Goal: Transaction & Acquisition: Purchase product/service

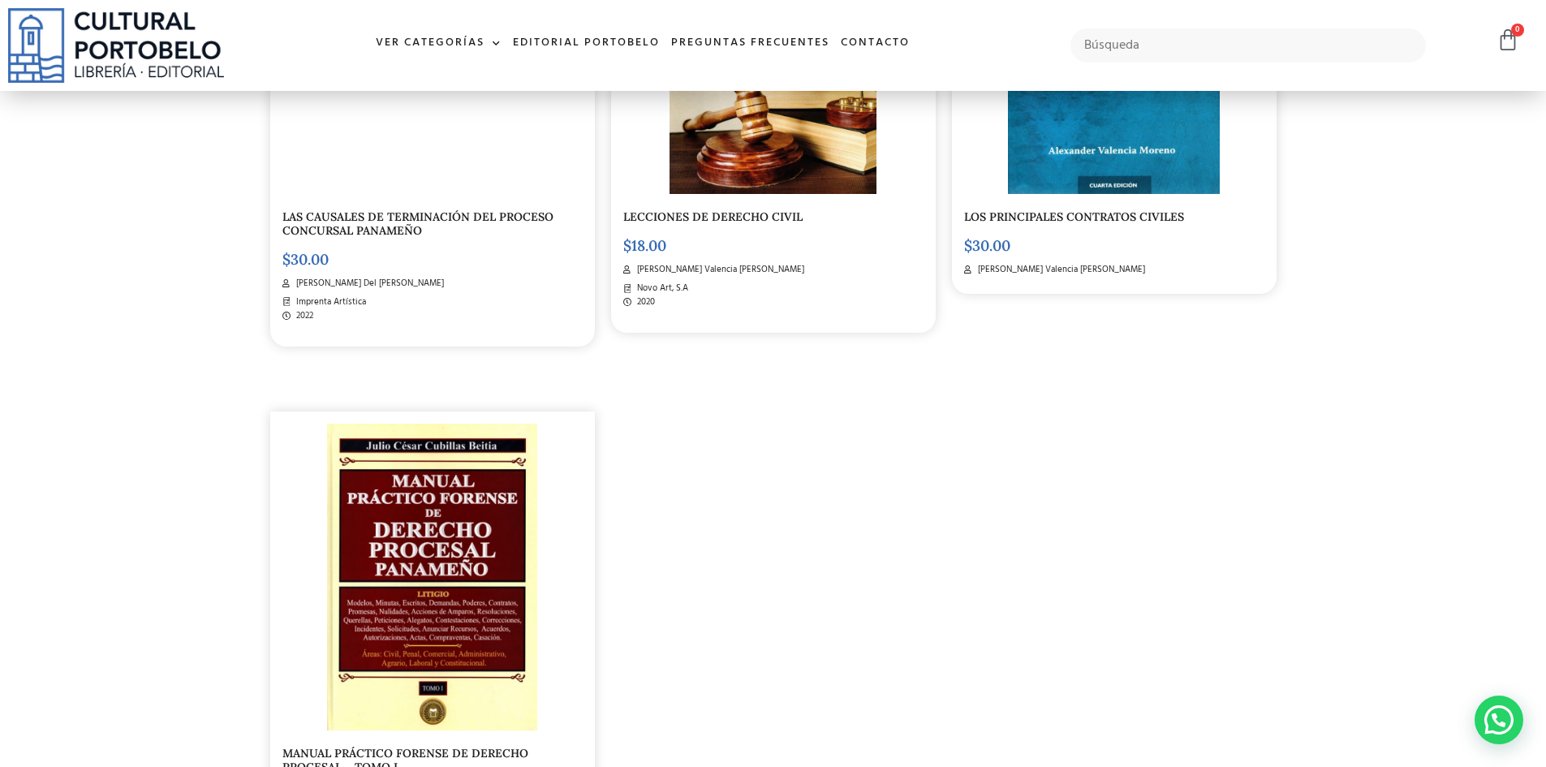
scroll to position [2759, 0]
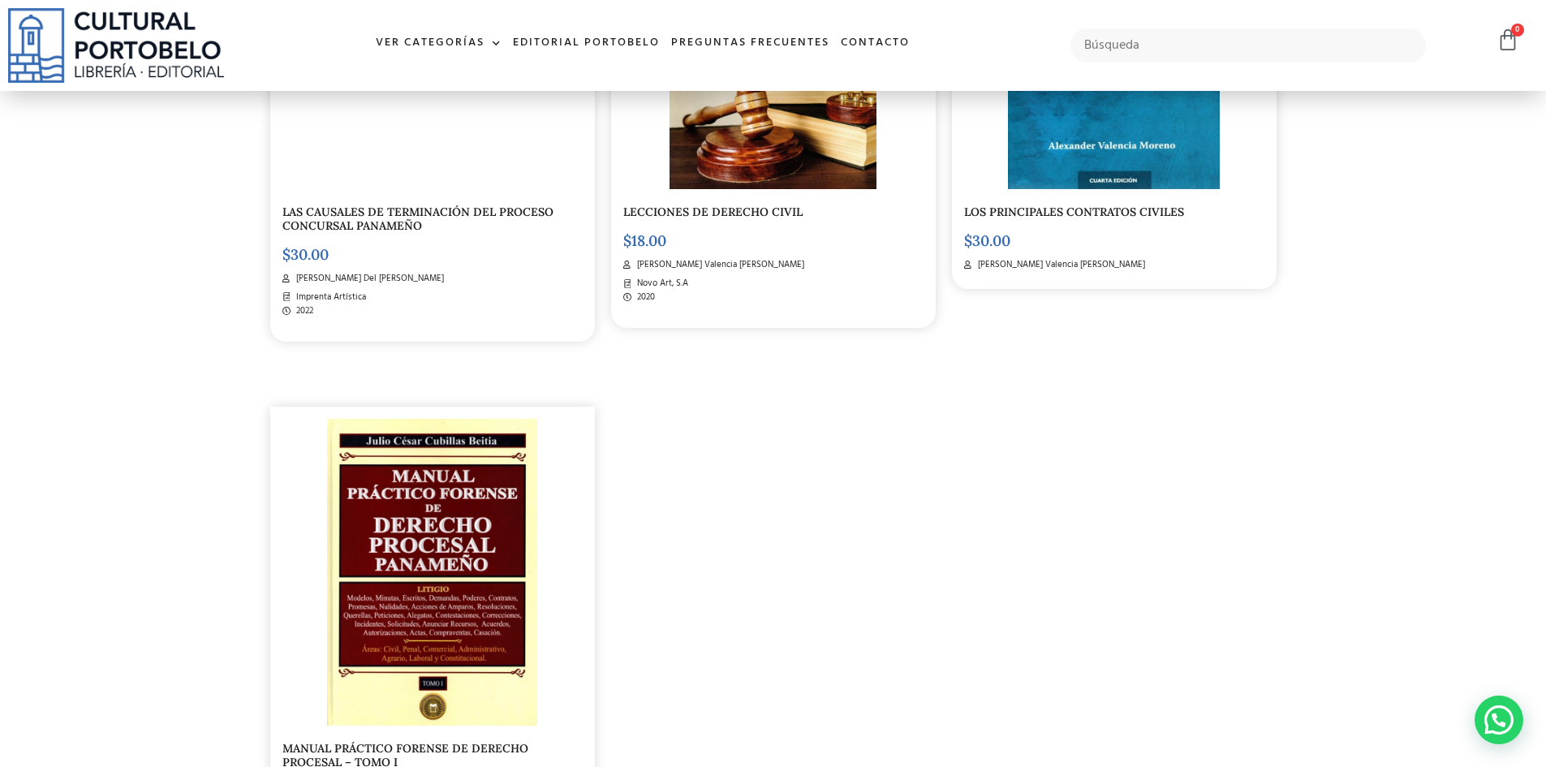
click at [721, 214] on link "LECCIONES DE DERECHO CIVIL" at bounding box center [712, 211] width 179 height 15
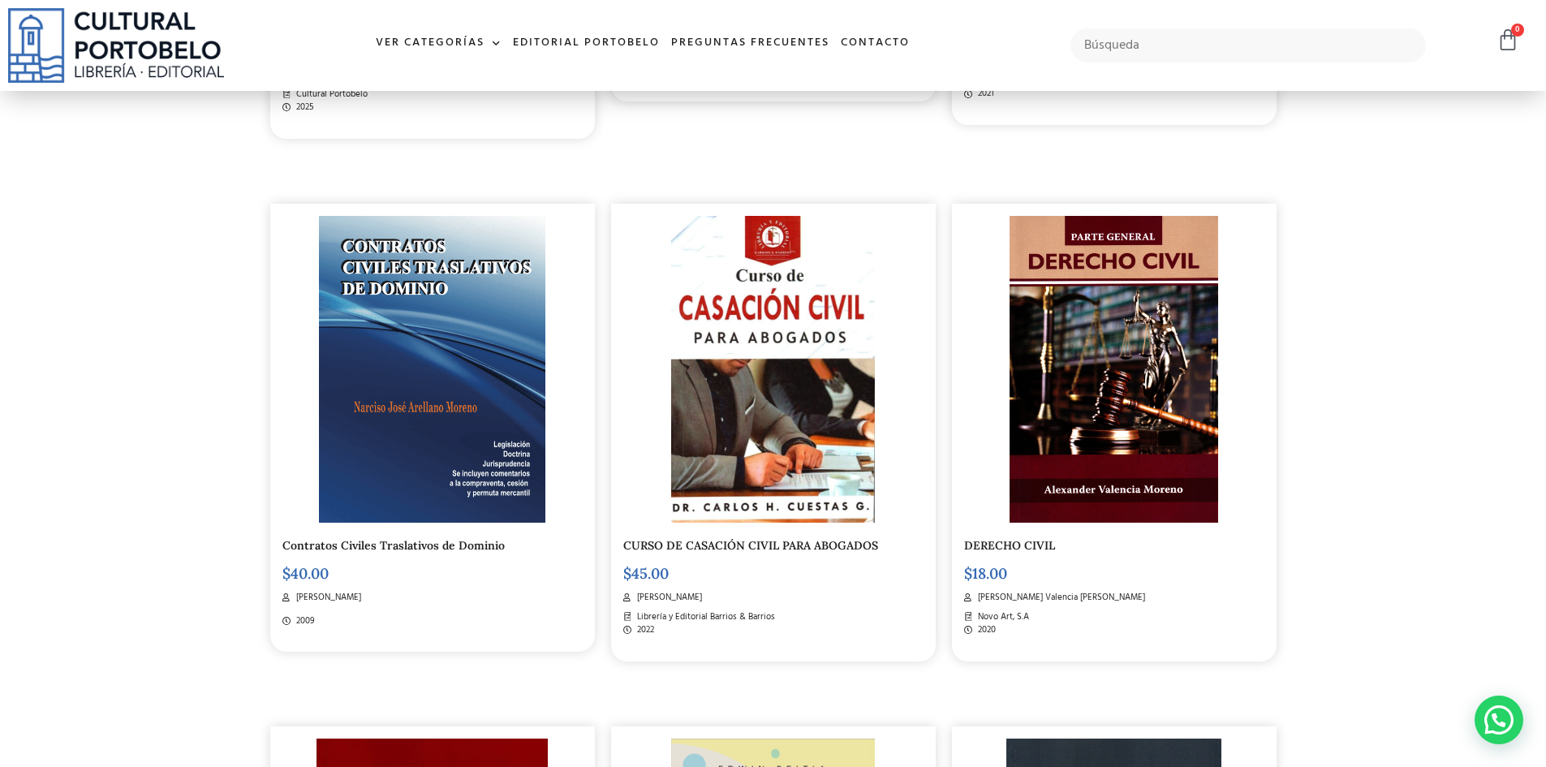
scroll to position [811, 0]
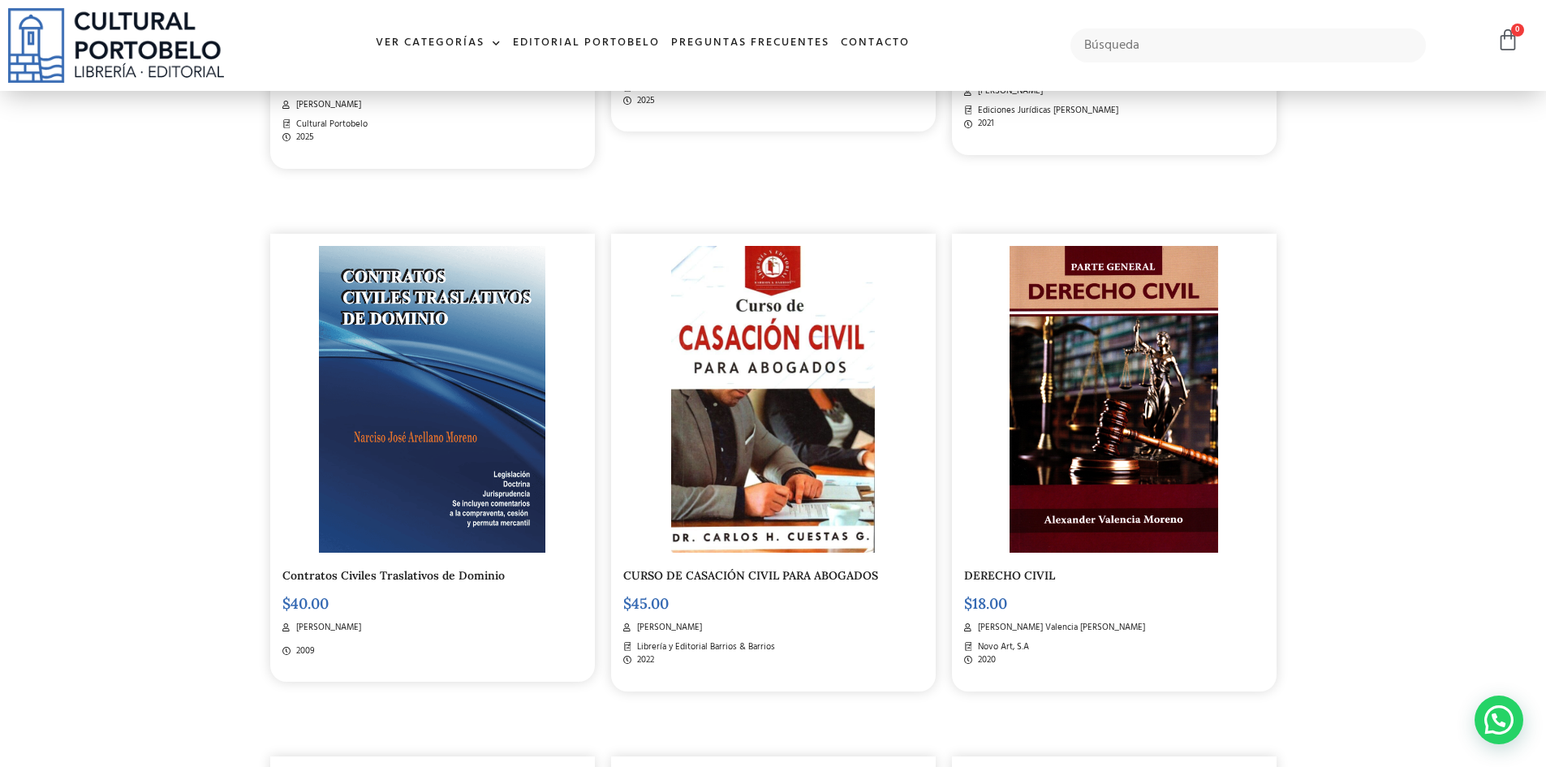
click at [1194, 450] on img at bounding box center [1113, 399] width 209 height 307
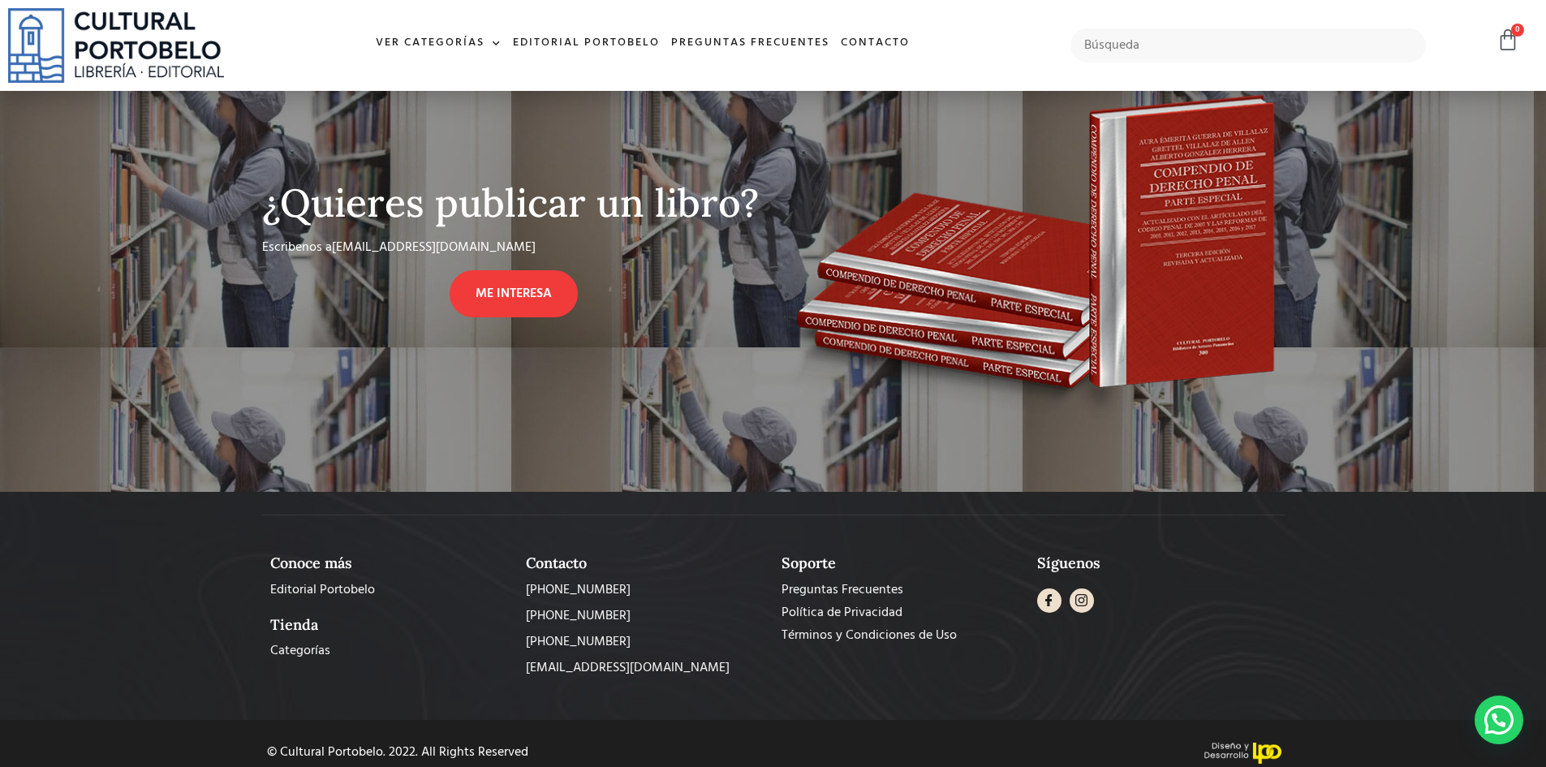
scroll to position [748, 0]
